Goal: Task Accomplishment & Management: Complete application form

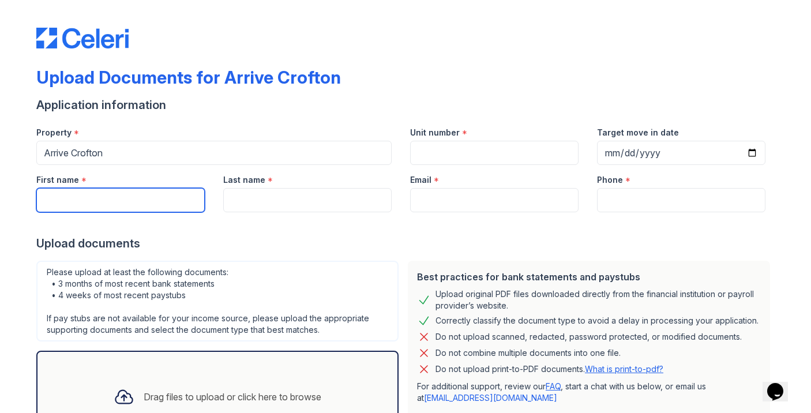
click at [161, 196] on input "First name" at bounding box center [120, 200] width 168 height 24
type input "[PERSON_NAME]"
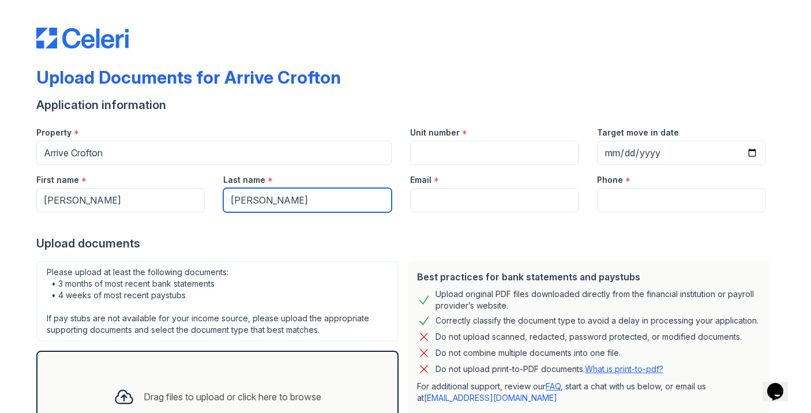
type input "[PERSON_NAME]"
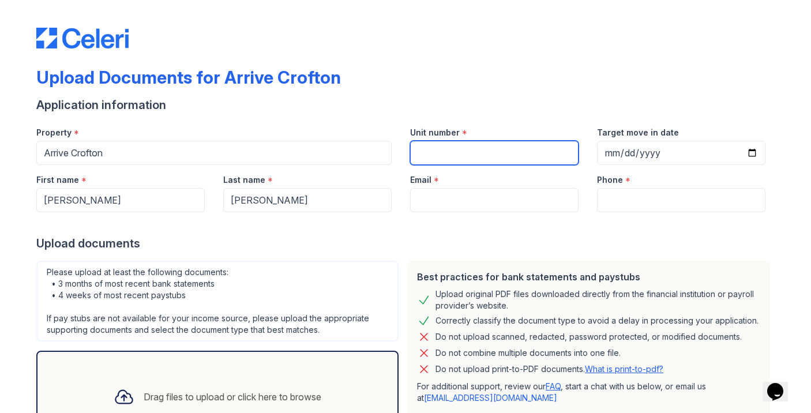
click at [456, 161] on input "Unit number" at bounding box center [494, 153] width 168 height 24
type input "481"
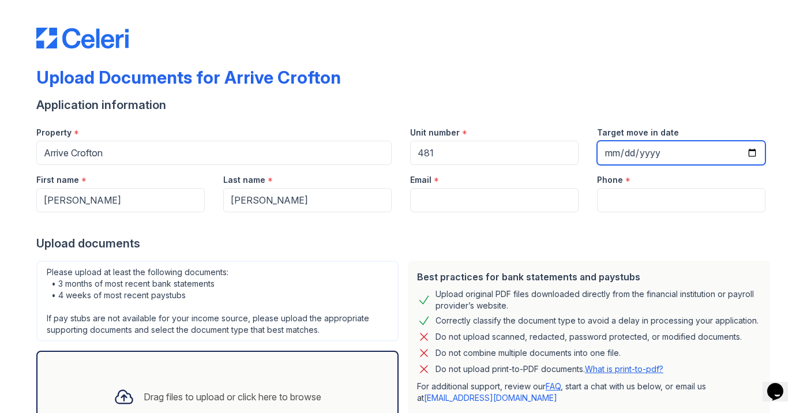
click at [637, 148] on input "Target move in date" at bounding box center [681, 153] width 168 height 24
type input "242025-10-14"
type input "[DATE]"
click at [651, 226] on div at bounding box center [405, 223] width 738 height 23
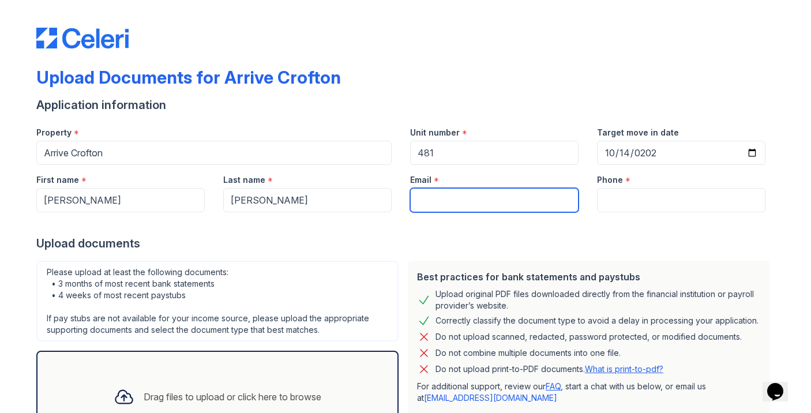
click at [467, 202] on input "Email" at bounding box center [494, 200] width 168 height 24
type input "[EMAIL_ADDRESS][DOMAIN_NAME]"
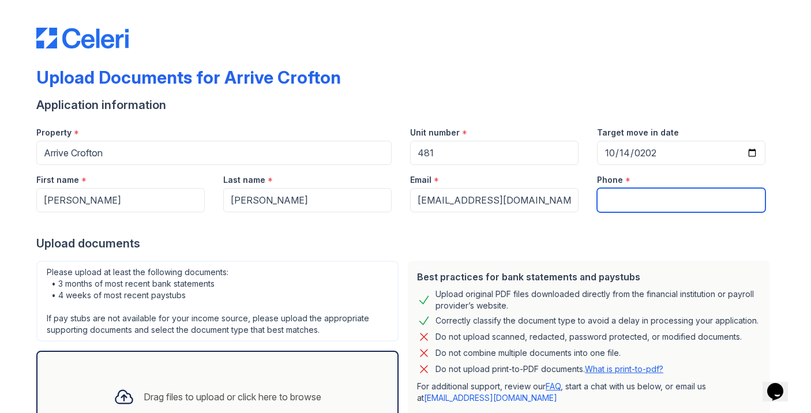
click at [668, 196] on input "Phone" at bounding box center [681, 200] width 168 height 24
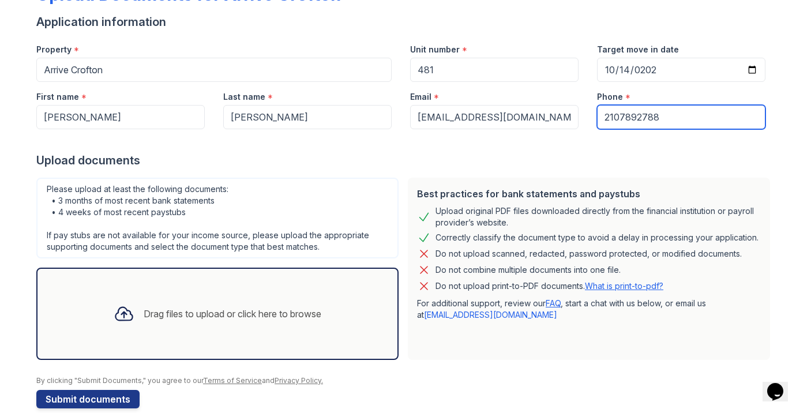
scroll to position [102, 0]
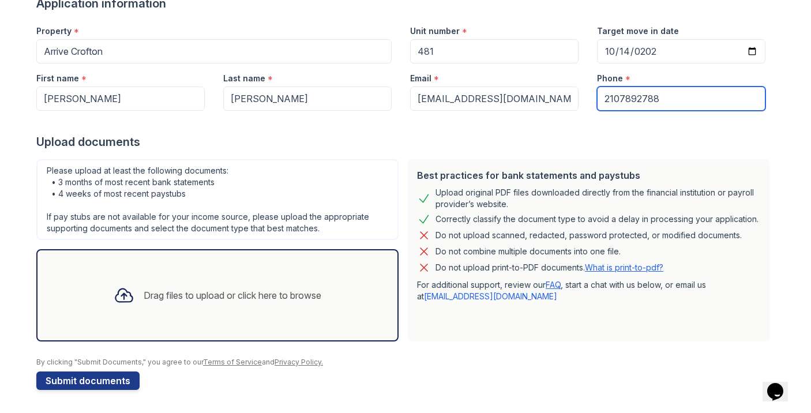
type input "2107892788"
click at [211, 302] on div "Drag files to upload or click here to browse" at bounding box center [217, 295] width 226 height 39
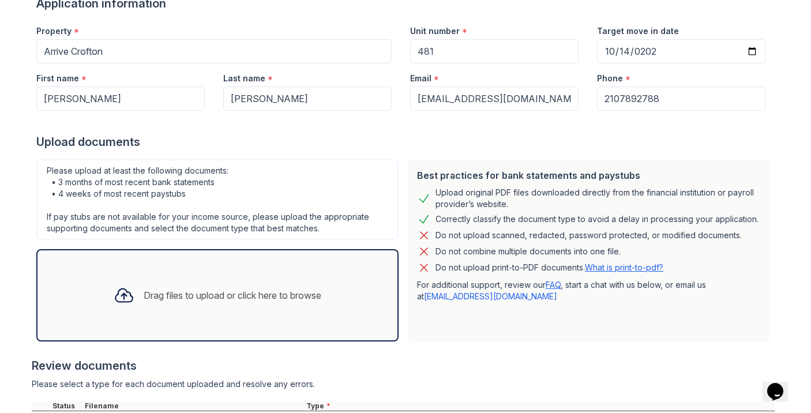
click at [159, 322] on div "Drag files to upload or click here to browse" at bounding box center [217, 295] width 362 height 92
click at [235, 295] on div "Drag files to upload or click here to browse" at bounding box center [233, 295] width 178 height 14
click at [215, 313] on div "Drag files to upload or click here to browse" at bounding box center [217, 295] width 226 height 39
click at [246, 277] on div "Drag files to upload or click here to browse" at bounding box center [217, 295] width 226 height 39
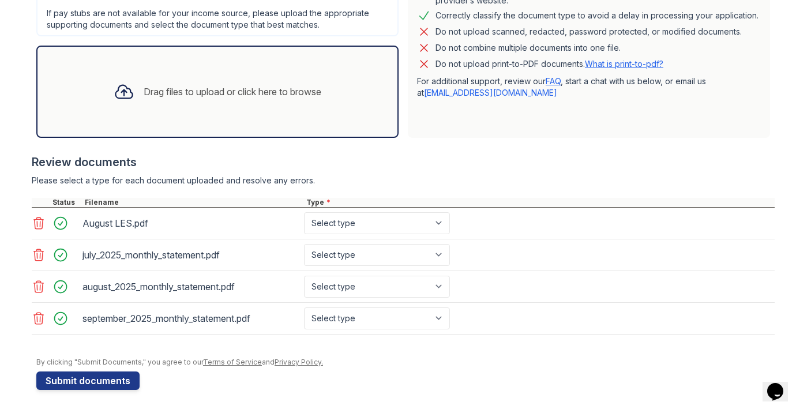
scroll to position [290, 0]
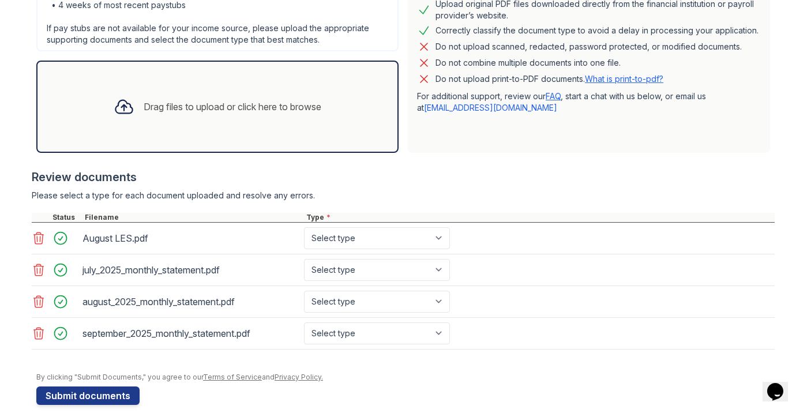
click at [196, 126] on div "Drag files to upload or click here to browse" at bounding box center [217, 107] width 362 height 92
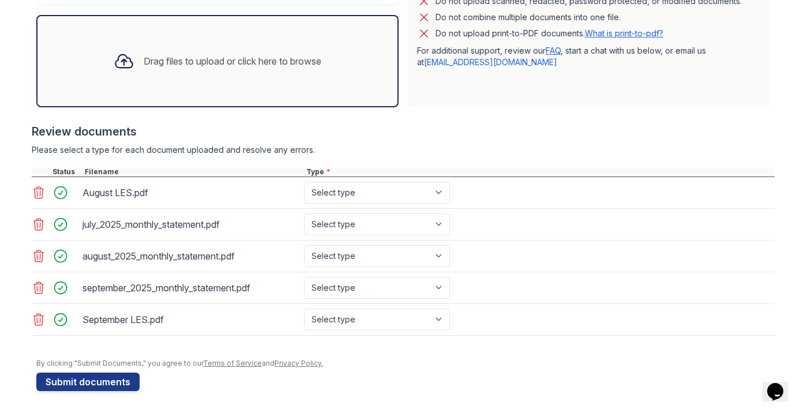
scroll to position [337, 0]
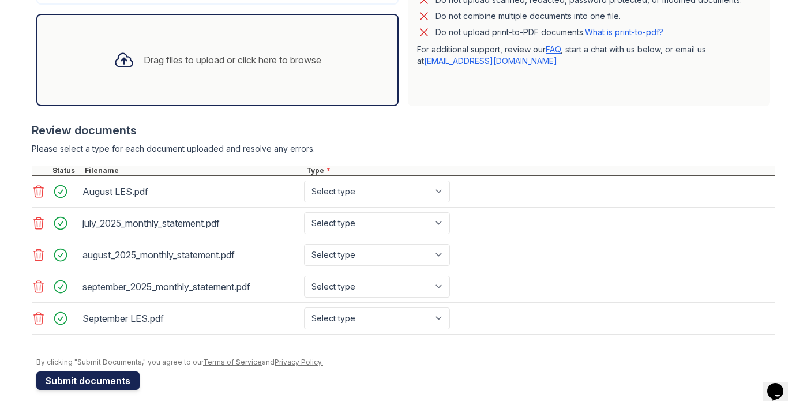
click at [114, 383] on button "Submit documents" at bounding box center [87, 380] width 103 height 18
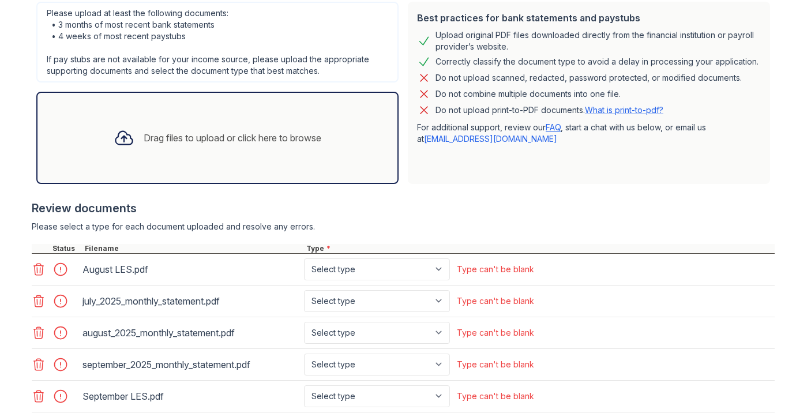
scroll to position [406, 0]
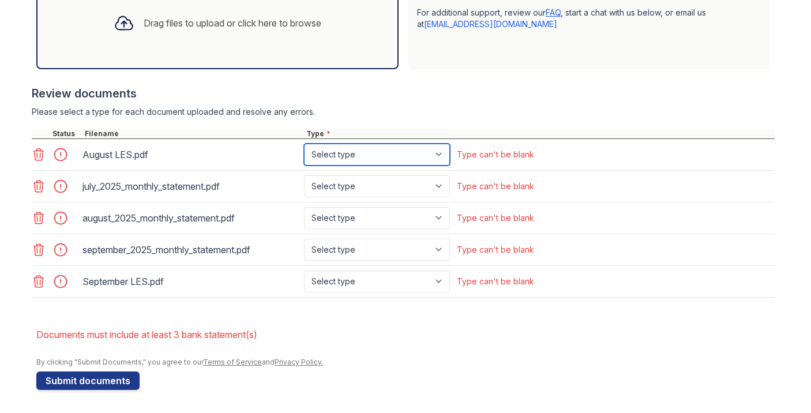
click at [381, 157] on select "Select type Paystub Bank Statement Offer Letter Tax Documents Benefit Award Let…" at bounding box center [377, 155] width 146 height 22
select select "paystub"
click at [304, 144] on select "Select type Paystub Bank Statement Offer Letter Tax Documents Benefit Award Let…" at bounding box center [377, 155] width 146 height 22
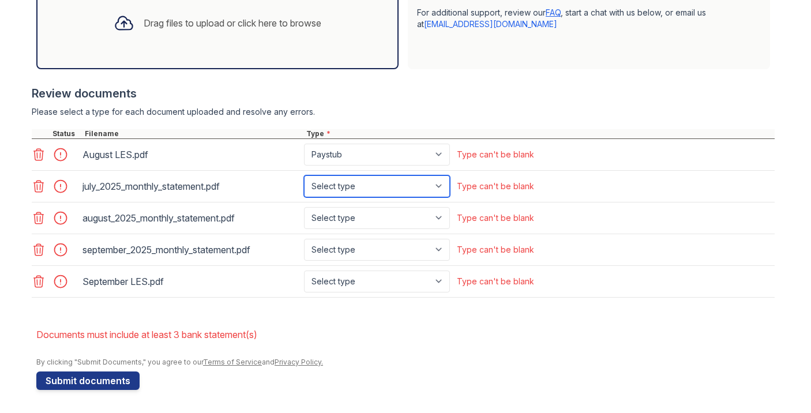
click at [358, 184] on select "Select type Paystub Bank Statement Offer Letter Tax Documents Benefit Award Let…" at bounding box center [377, 186] width 146 height 22
select select "bank_statement"
click at [304, 175] on select "Select type Paystub Bank Statement Offer Letter Tax Documents Benefit Award Let…" at bounding box center [377, 186] width 146 height 22
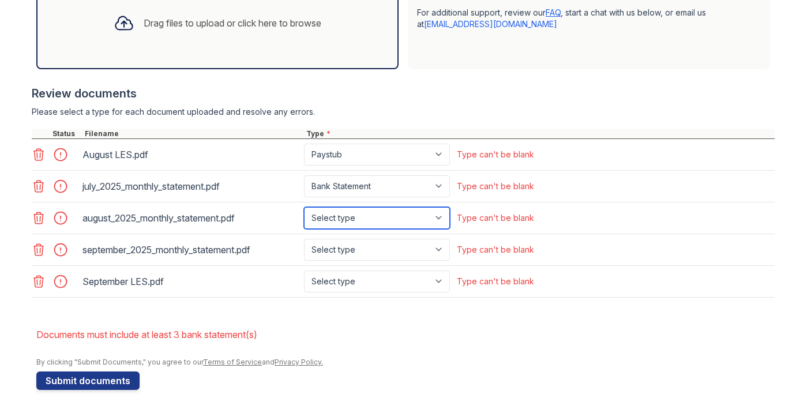
click at [356, 215] on select "Select type Paystub Bank Statement Offer Letter Tax Documents Benefit Award Let…" at bounding box center [377, 218] width 146 height 22
select select "bank_statement"
click at [304, 207] on select "Select type Paystub Bank Statement Offer Letter Tax Documents Benefit Award Let…" at bounding box center [377, 218] width 146 height 22
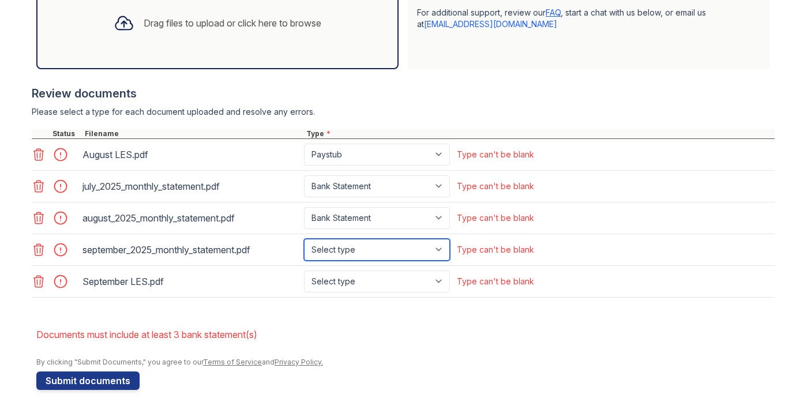
click at [359, 246] on select "Select type Paystub Bank Statement Offer Letter Tax Documents Benefit Award Let…" at bounding box center [377, 250] width 146 height 22
select select "bank_statement"
click at [304, 239] on select "Select type Paystub Bank Statement Offer Letter Tax Documents Benefit Award Let…" at bounding box center [377, 250] width 146 height 22
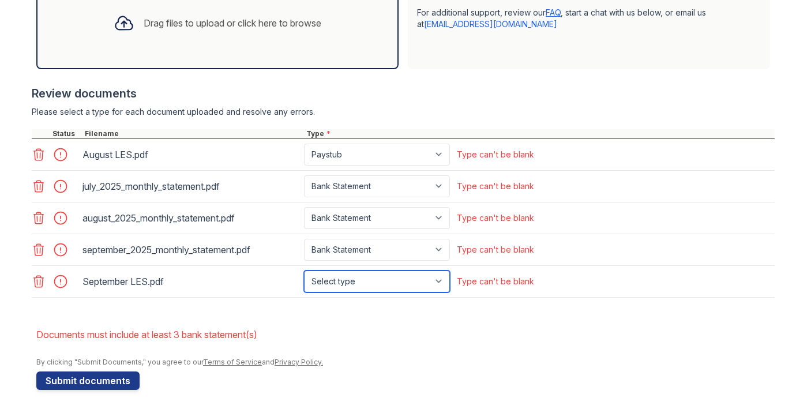
click at [351, 284] on select "Select type Paystub Bank Statement Offer Letter Tax Documents Benefit Award Let…" at bounding box center [377, 281] width 146 height 22
select select "paystub"
click at [304, 270] on select "Select type Paystub Bank Statement Offer Letter Tax Documents Benefit Award Let…" at bounding box center [377, 281] width 146 height 22
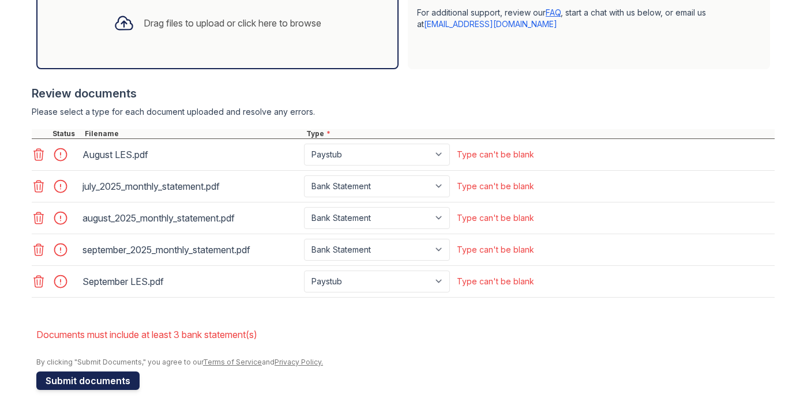
click at [92, 386] on button "Submit documents" at bounding box center [87, 380] width 103 height 18
